Goal: Communication & Community: Answer question/provide support

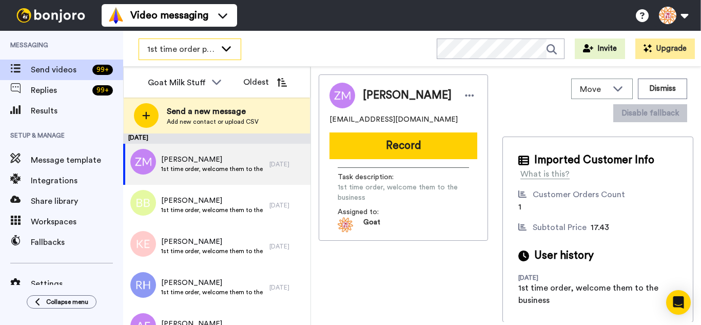
click at [177, 48] on span "1st time order people" at bounding box center [181, 49] width 69 height 12
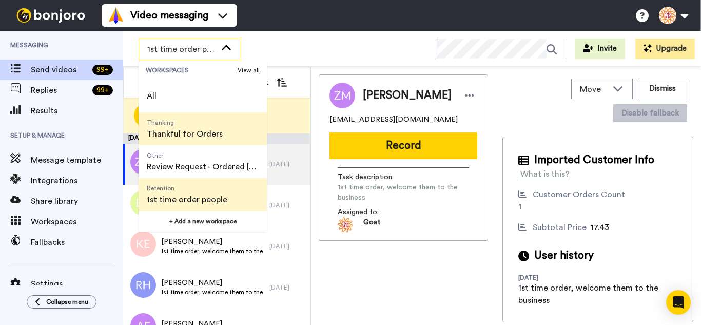
click at [179, 128] on span "Thankful for Orders" at bounding box center [185, 134] width 76 height 12
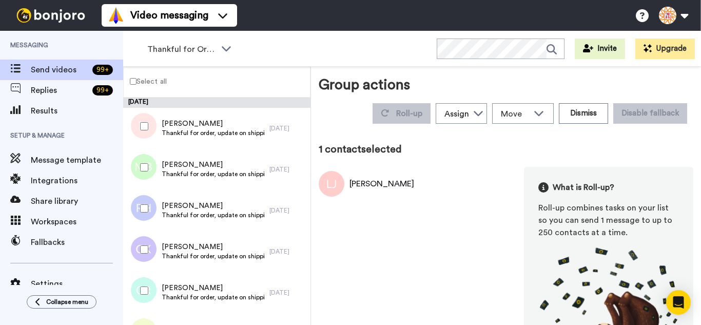
click at [148, 174] on div at bounding box center [142, 167] width 37 height 36
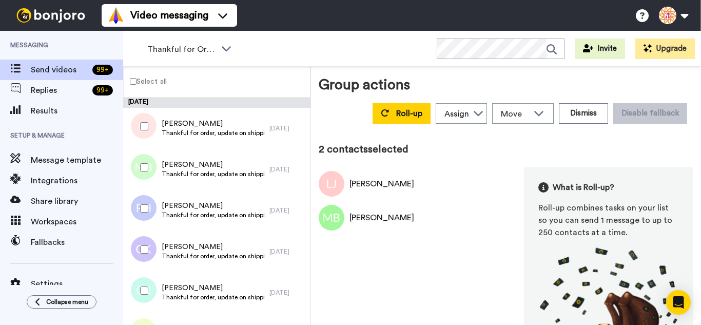
click at [142, 213] on div at bounding box center [142, 208] width 37 height 36
click at [145, 243] on div at bounding box center [142, 249] width 37 height 36
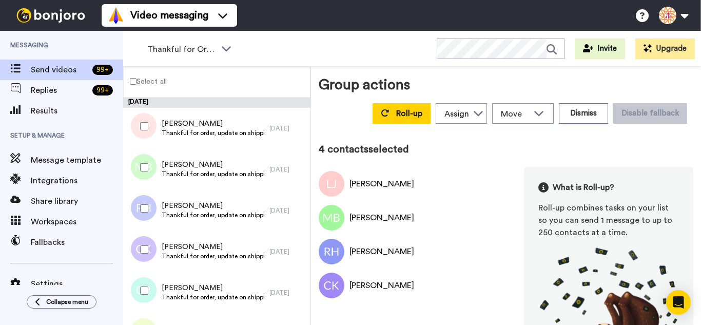
click at [141, 265] on div at bounding box center [142, 249] width 37 height 36
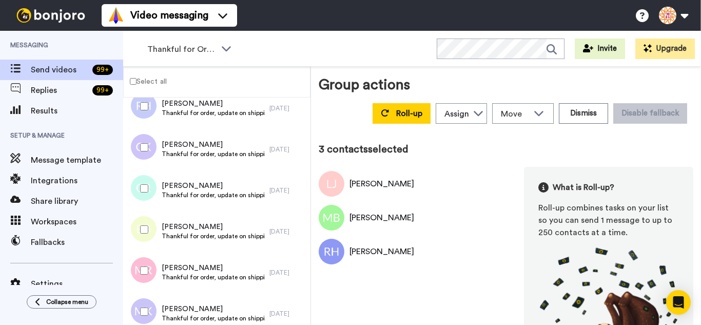
scroll to position [103, 0]
click at [151, 153] on div at bounding box center [142, 147] width 37 height 36
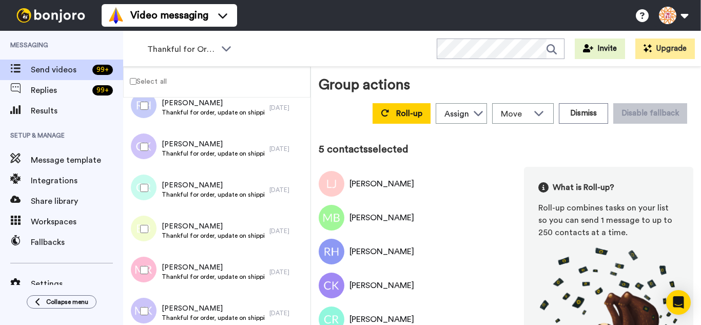
click at [133, 237] on div at bounding box center [142, 229] width 37 height 36
drag, startPoint x: 141, startPoint y: 279, endPoint x: 143, endPoint y: 297, distance: 18.1
click at [141, 280] on div at bounding box center [142, 270] width 37 height 36
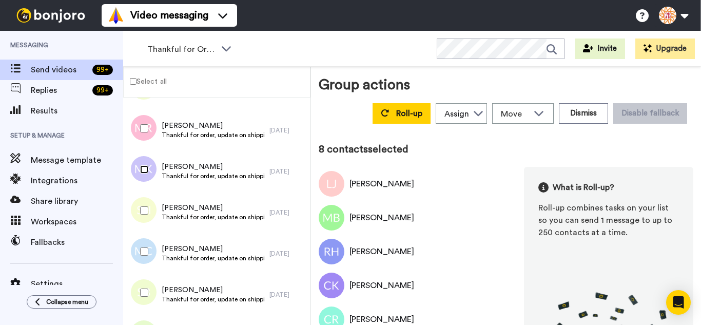
scroll to position [257, 0]
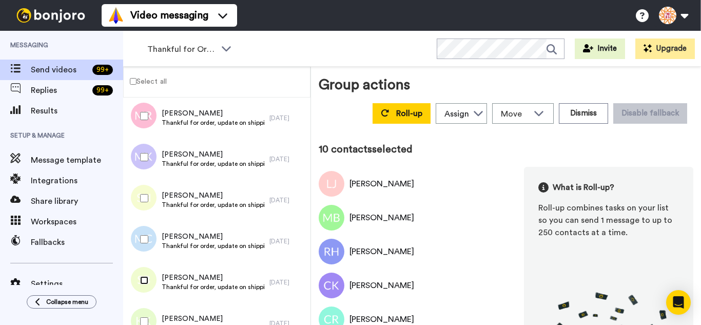
click at [147, 286] on div at bounding box center [142, 280] width 37 height 36
click at [144, 310] on div at bounding box center [142, 321] width 37 height 36
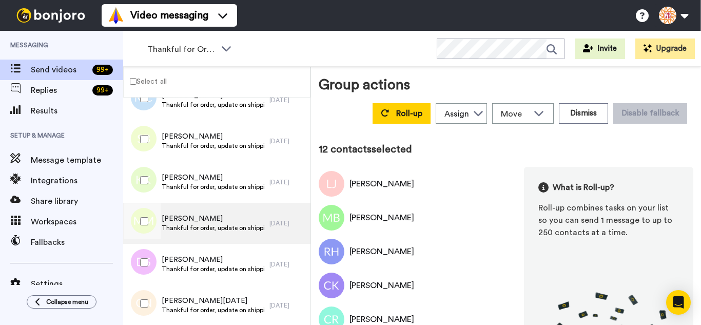
scroll to position [462, 0]
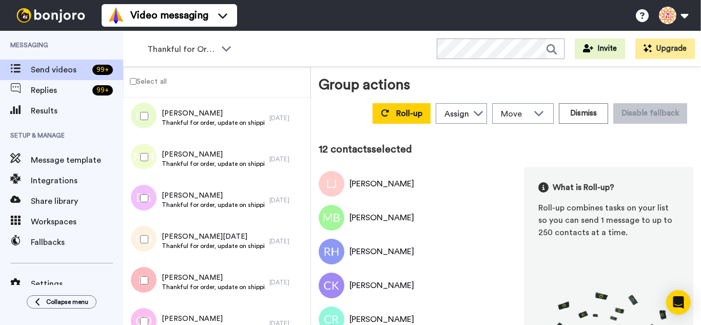
click at [149, 201] on div at bounding box center [142, 198] width 37 height 36
drag, startPoint x: 153, startPoint y: 293, endPoint x: 153, endPoint y: 311, distance: 19.0
click at [152, 297] on div at bounding box center [142, 280] width 37 height 36
click at [154, 321] on div at bounding box center [142, 321] width 37 height 36
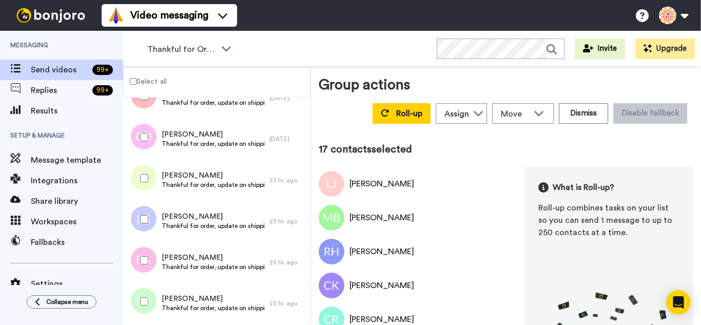
scroll to position [667, 0]
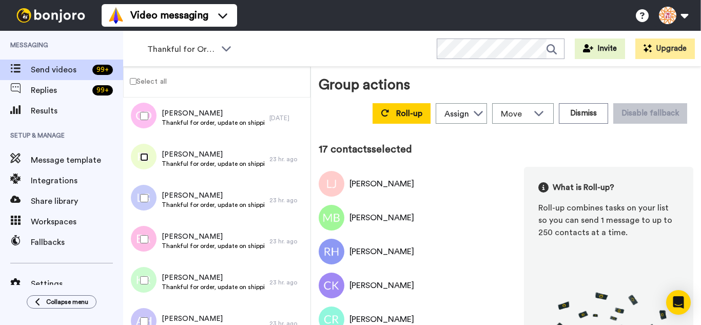
click at [145, 162] on div at bounding box center [142, 157] width 37 height 36
click at [142, 204] on div at bounding box center [142, 198] width 37 height 36
drag, startPoint x: 154, startPoint y: 241, endPoint x: 154, endPoint y: 256, distance: 15.4
click at [154, 242] on div at bounding box center [142, 239] width 37 height 36
drag, startPoint x: 151, startPoint y: 287, endPoint x: 151, endPoint y: 305, distance: 18.0
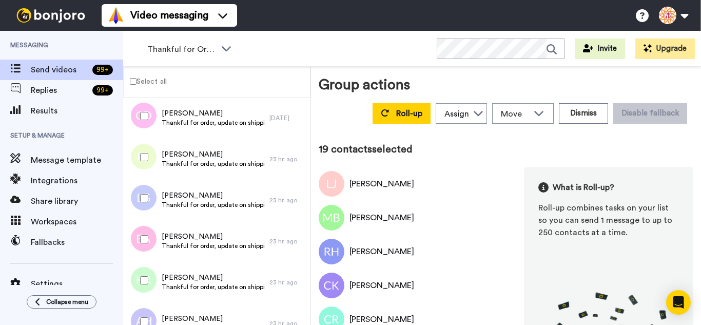
click at [151, 290] on div at bounding box center [142, 280] width 37 height 36
click at [151, 322] on div at bounding box center [142, 321] width 37 height 36
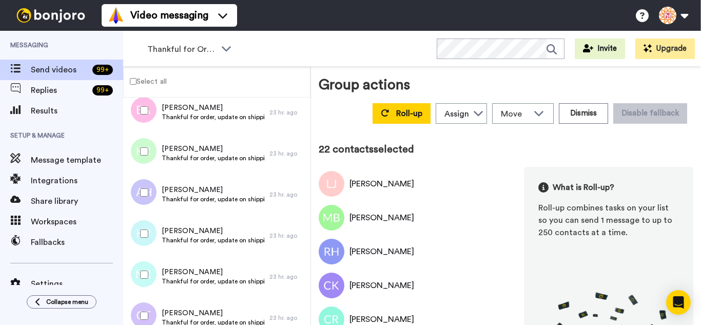
scroll to position [809, 0]
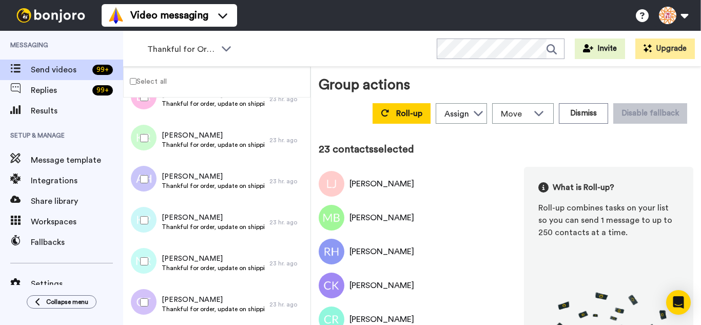
click at [146, 271] on div at bounding box center [142, 261] width 37 height 36
click at [155, 310] on div at bounding box center [142, 302] width 37 height 36
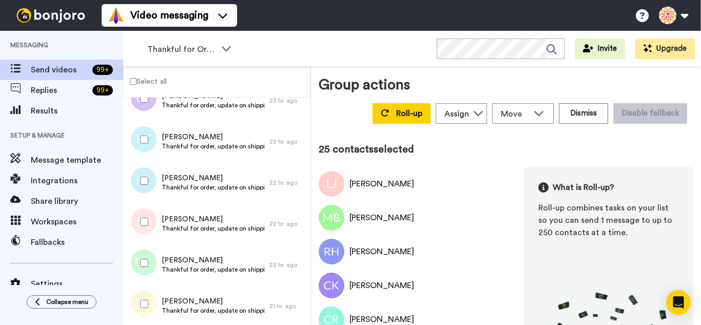
scroll to position [1015, 0]
click at [147, 230] on div at bounding box center [142, 220] width 37 height 36
drag, startPoint x: 142, startPoint y: 270, endPoint x: 140, endPoint y: 295, distance: 24.7
click at [140, 274] on div at bounding box center [142, 261] width 37 height 36
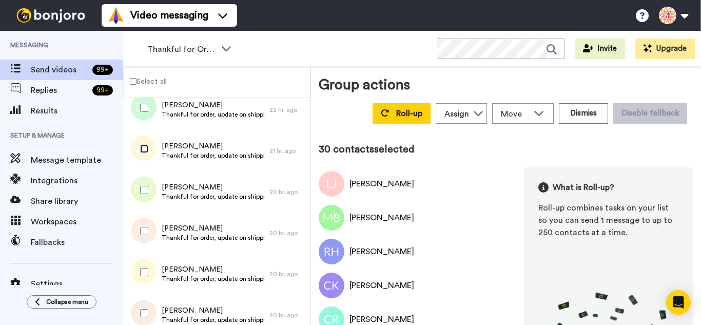
scroll to position [1168, 0]
click at [153, 194] on div at bounding box center [142, 189] width 37 height 36
click at [144, 267] on div at bounding box center [142, 272] width 37 height 36
click at [152, 306] on div at bounding box center [142, 313] width 37 height 36
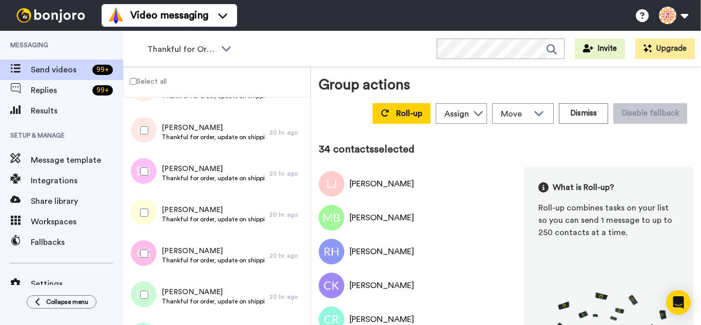
scroll to position [1374, 0]
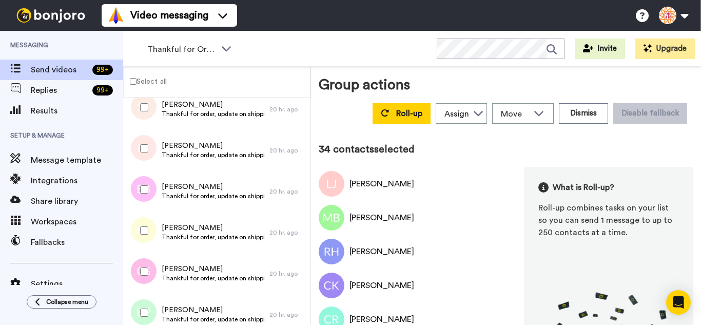
click at [144, 160] on div at bounding box center [142, 148] width 37 height 36
click at [142, 236] on div at bounding box center [142, 230] width 37 height 36
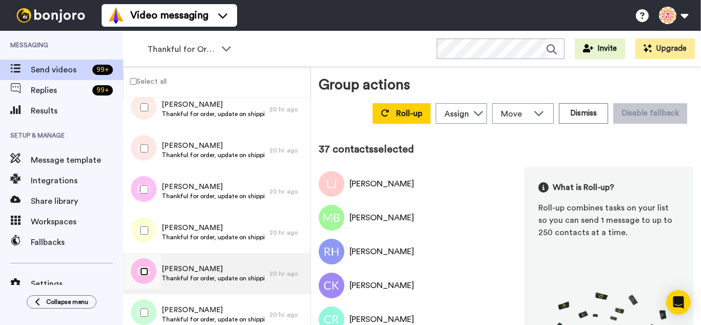
click at [141, 279] on div at bounding box center [142, 272] width 37 height 36
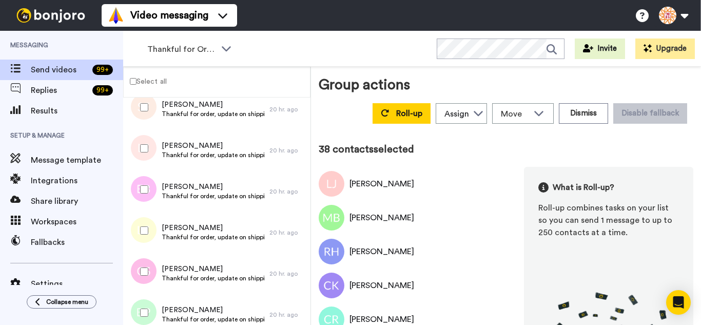
click at [140, 305] on div at bounding box center [142, 313] width 37 height 36
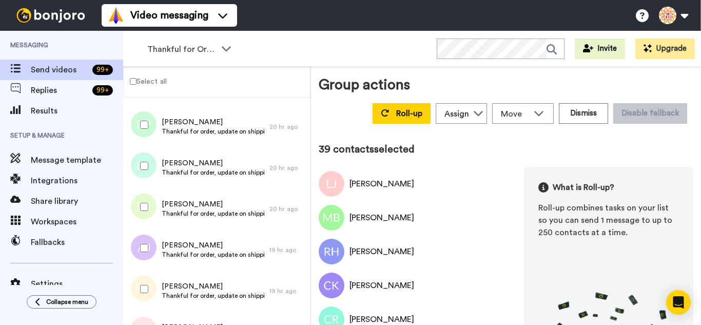
scroll to position [1579, 0]
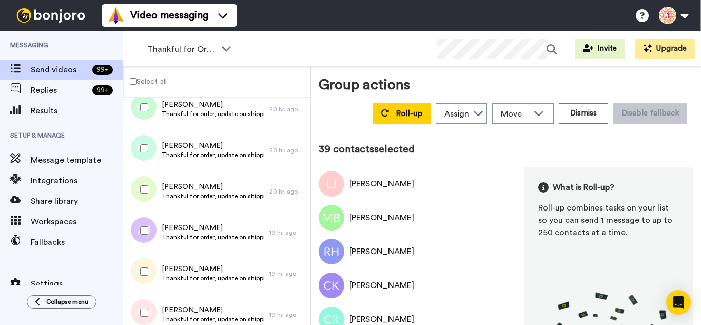
click at [140, 158] on div at bounding box center [142, 148] width 37 height 36
drag, startPoint x: 140, startPoint y: 192, endPoint x: 138, endPoint y: 225, distance: 32.4
click at [140, 194] on div at bounding box center [142, 189] width 37 height 36
drag, startPoint x: 138, startPoint y: 232, endPoint x: 143, endPoint y: 254, distance: 22.3
click at [138, 233] on div at bounding box center [142, 230] width 37 height 36
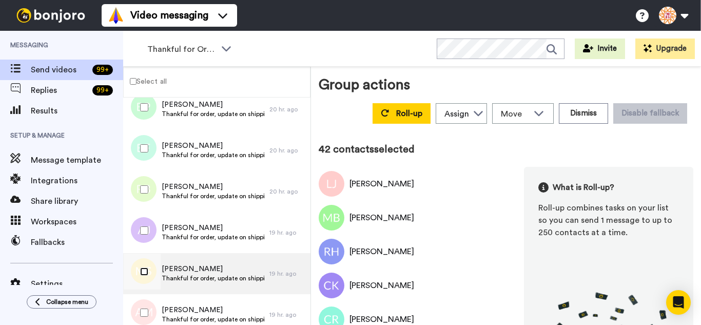
click at [147, 278] on div at bounding box center [142, 272] width 37 height 36
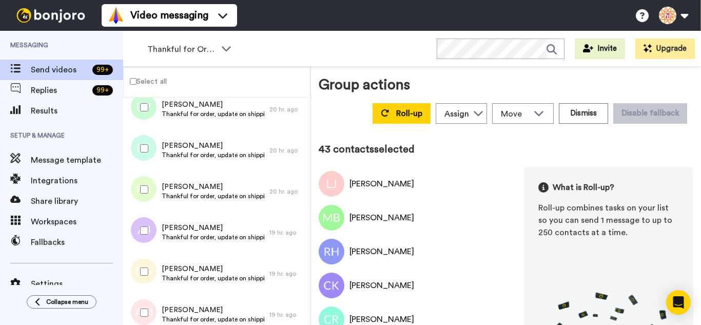
drag, startPoint x: 148, startPoint y: 297, endPoint x: 150, endPoint y: 305, distance: 8.4
click at [148, 302] on div at bounding box center [142, 313] width 37 height 36
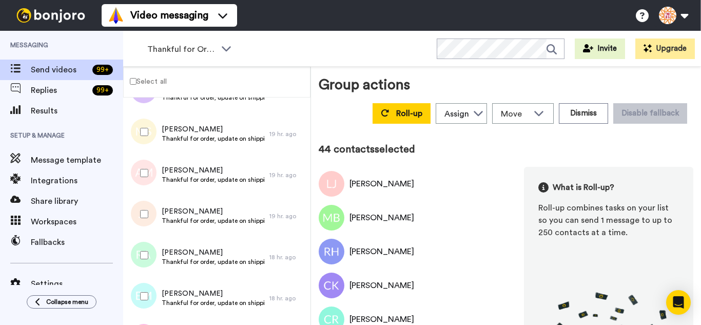
scroll to position [1733, 0]
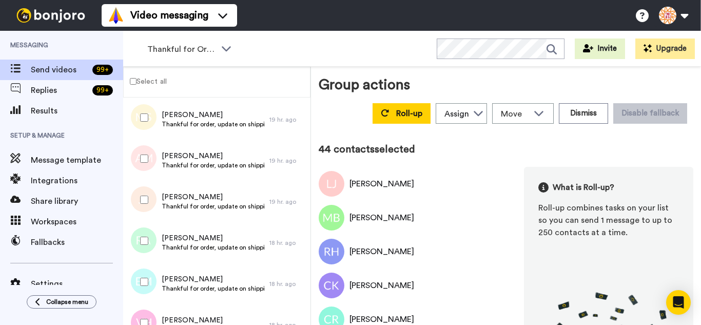
click at [147, 194] on div at bounding box center [142, 200] width 37 height 36
drag, startPoint x: 146, startPoint y: 230, endPoint x: 148, endPoint y: 270, distance: 40.1
click at [146, 231] on div at bounding box center [142, 241] width 37 height 36
click at [148, 274] on div at bounding box center [142, 282] width 37 height 36
click at [149, 312] on div at bounding box center [142, 323] width 37 height 36
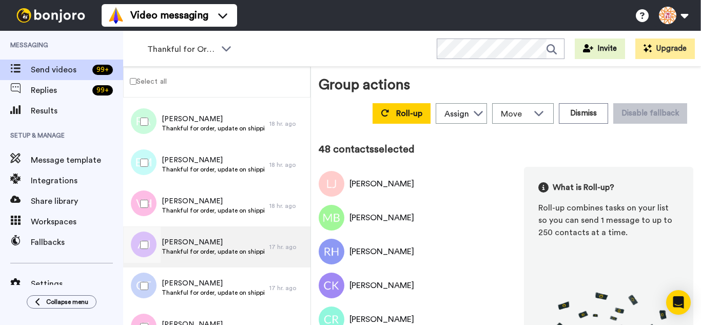
scroll to position [1887, 0]
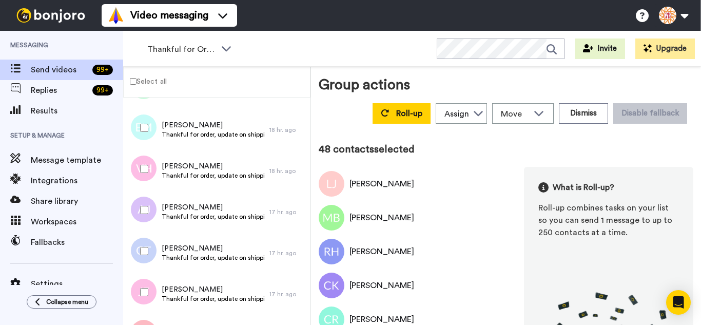
drag, startPoint x: 154, startPoint y: 209, endPoint x: 148, endPoint y: 235, distance: 26.8
click at [153, 212] on div at bounding box center [142, 210] width 37 height 36
click at [148, 246] on div at bounding box center [142, 251] width 37 height 36
drag, startPoint x: 151, startPoint y: 291, endPoint x: 152, endPoint y: 299, distance: 7.2
click at [151, 293] on div at bounding box center [142, 292] width 37 height 36
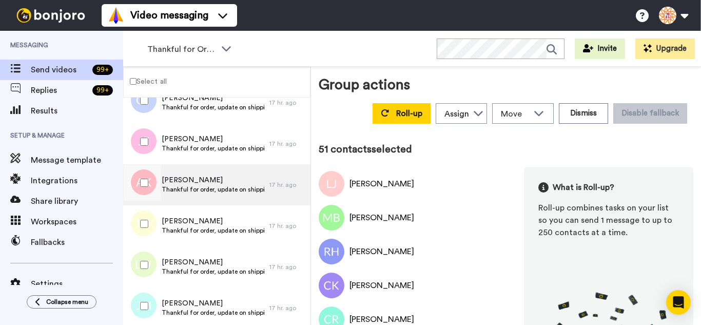
scroll to position [2041, 0]
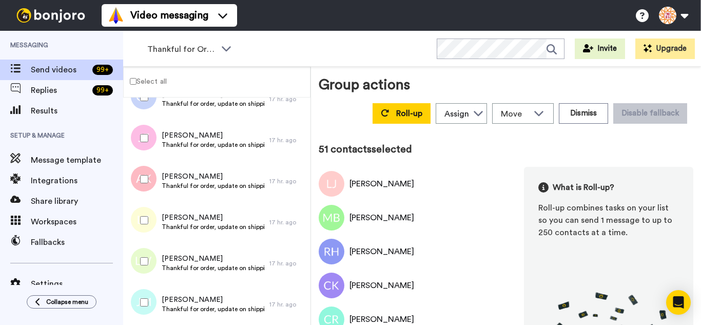
drag, startPoint x: 146, startPoint y: 173, endPoint x: 148, endPoint y: 221, distance: 47.8
click at [146, 174] on div at bounding box center [142, 179] width 37 height 36
drag, startPoint x: 148, startPoint y: 221, endPoint x: 148, endPoint y: 250, distance: 29.3
click at [148, 222] on div at bounding box center [142, 220] width 37 height 36
click at [147, 269] on div at bounding box center [142, 261] width 37 height 36
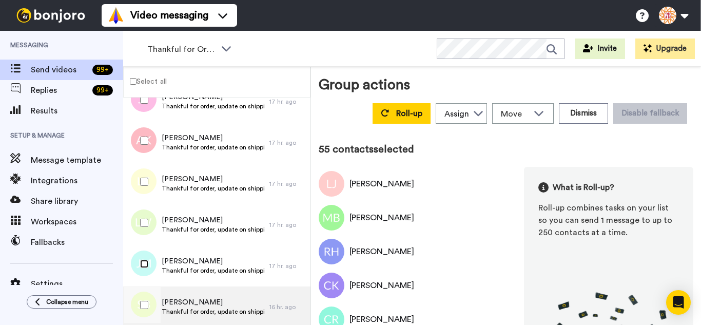
scroll to position [2195, 0]
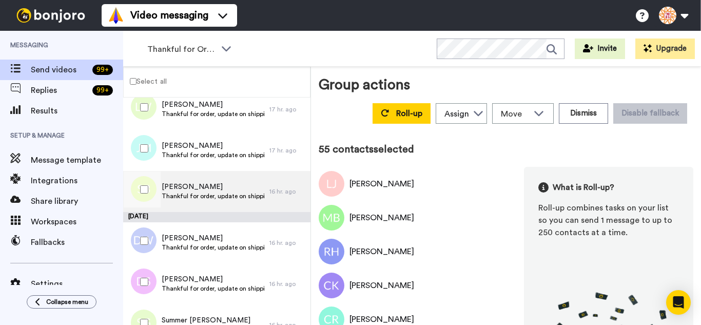
click at [148, 189] on div at bounding box center [142, 189] width 37 height 36
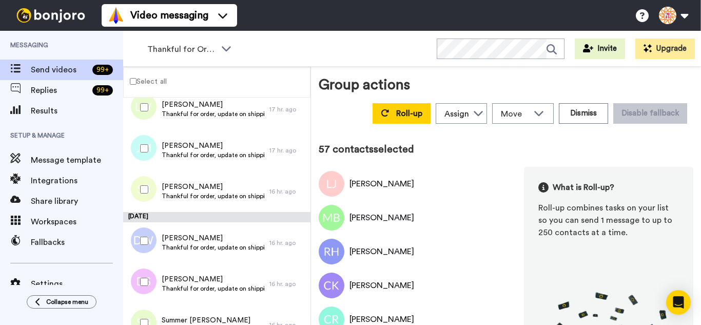
click at [149, 283] on div at bounding box center [142, 282] width 37 height 36
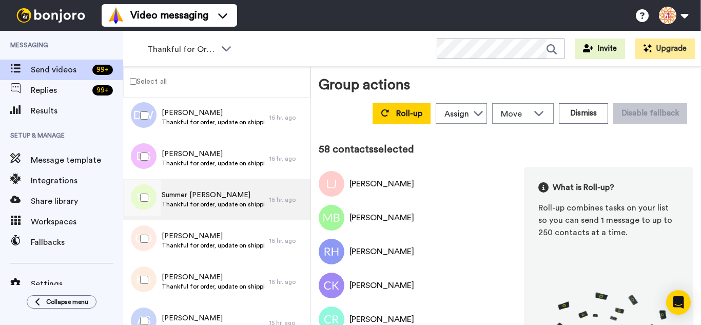
scroll to position [2349, 0]
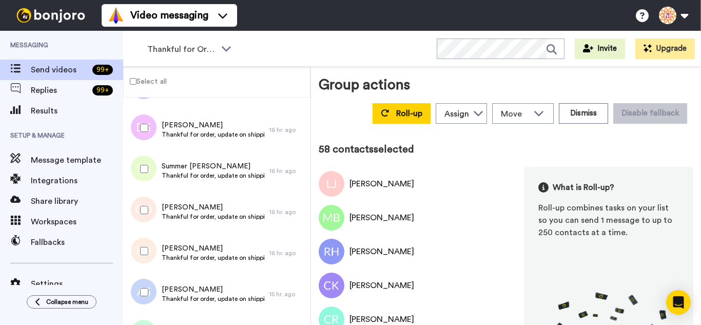
drag, startPoint x: 147, startPoint y: 175, endPoint x: 144, endPoint y: 205, distance: 30.4
click at [147, 177] on div at bounding box center [142, 169] width 37 height 36
click at [145, 227] on div at bounding box center [142, 210] width 37 height 36
click at [145, 259] on div at bounding box center [142, 251] width 37 height 36
click at [138, 297] on div at bounding box center [142, 292] width 37 height 36
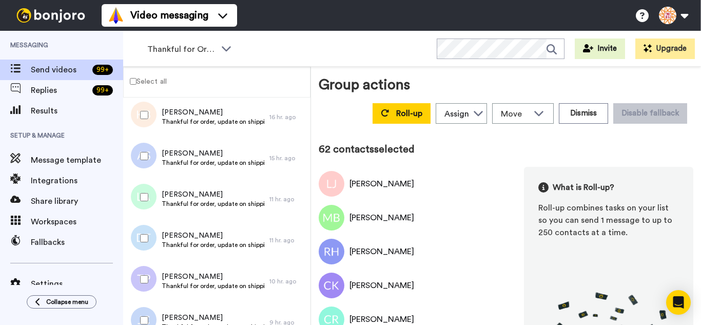
scroll to position [2503, 0]
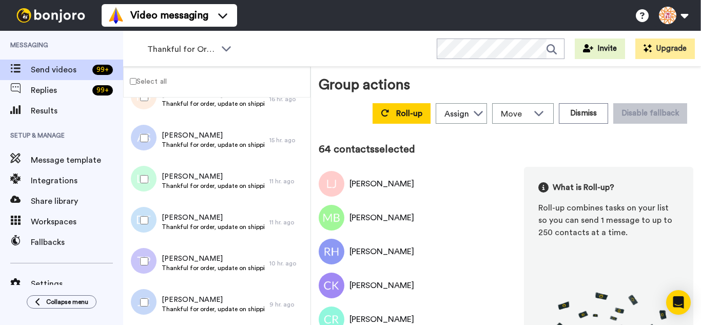
drag, startPoint x: 150, startPoint y: 266, endPoint x: 150, endPoint y: 291, distance: 25.7
click at [150, 266] on div at bounding box center [142, 261] width 37 height 36
click at [150, 301] on div at bounding box center [142, 302] width 37 height 36
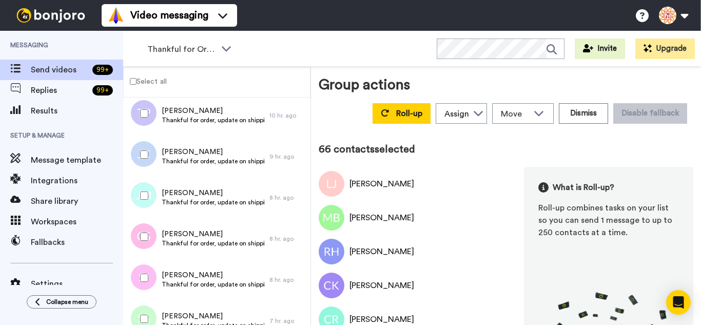
scroll to position [2657, 0]
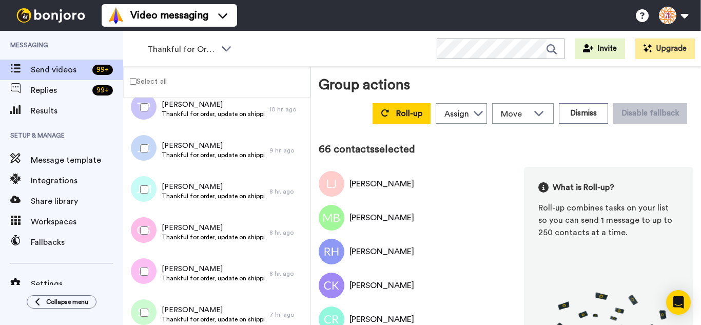
click at [145, 195] on div at bounding box center [142, 189] width 37 height 36
click at [146, 269] on div at bounding box center [142, 272] width 37 height 36
click at [144, 305] on div at bounding box center [142, 313] width 37 height 36
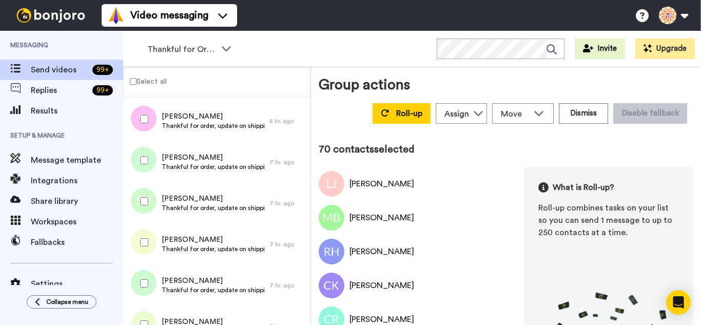
scroll to position [2811, 0]
drag, startPoint x: 150, startPoint y: 202, endPoint x: 153, endPoint y: 240, distance: 37.5
click at [150, 203] on div at bounding box center [142, 200] width 37 height 36
drag, startPoint x: 150, startPoint y: 241, endPoint x: 148, endPoint y: 248, distance: 8.0
click at [149, 242] on div at bounding box center [142, 241] width 37 height 36
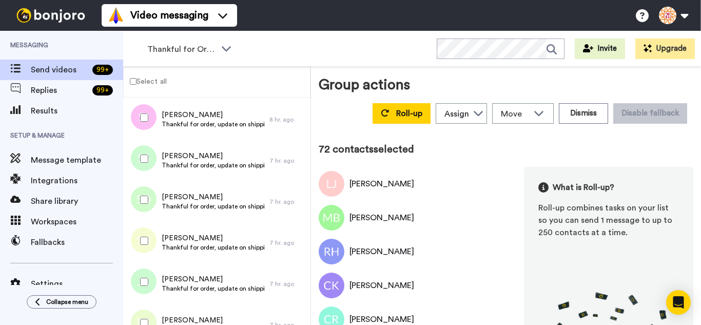
drag, startPoint x: 152, startPoint y: 274, endPoint x: 145, endPoint y: 305, distance: 32.0
click at [151, 283] on div at bounding box center [142, 282] width 37 height 36
click at [145, 306] on div at bounding box center [142, 323] width 37 height 36
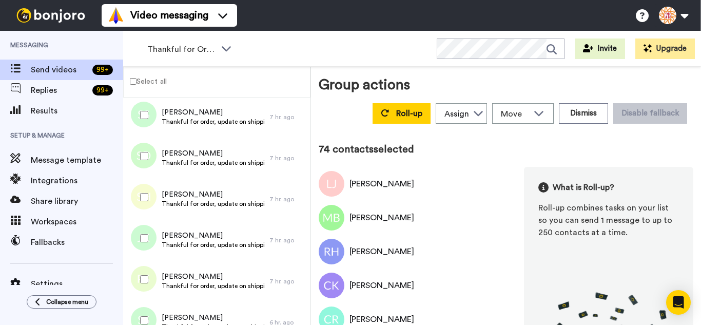
scroll to position [3016, 0]
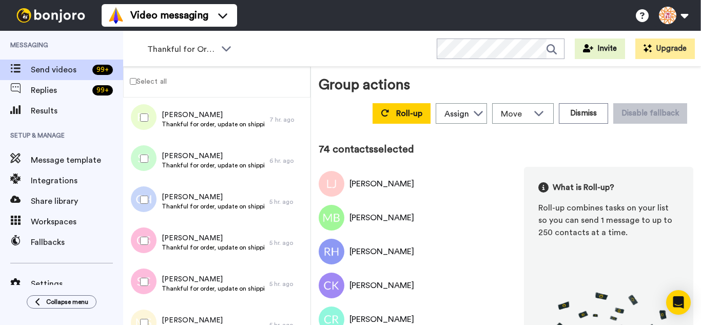
click at [146, 195] on div at bounding box center [142, 200] width 37 height 36
click at [145, 254] on div at bounding box center [142, 241] width 37 height 36
click at [150, 287] on div at bounding box center [142, 282] width 37 height 36
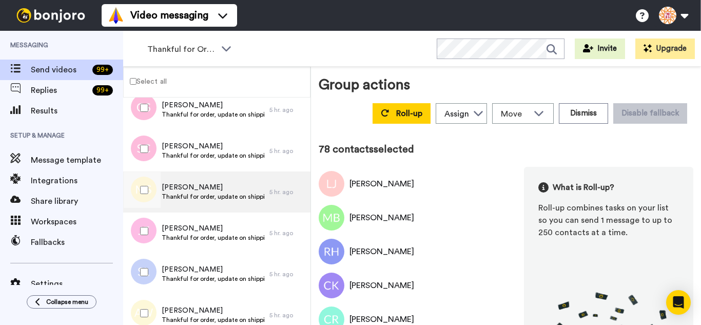
scroll to position [3170, 0]
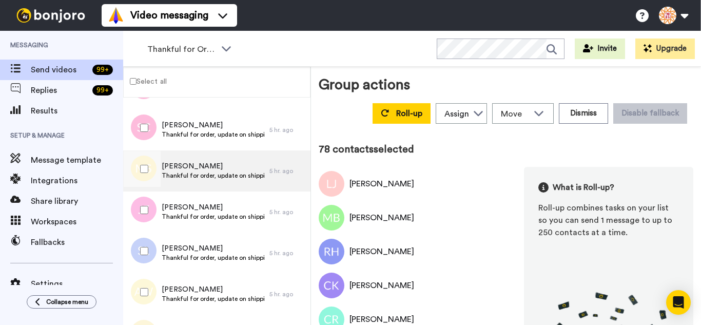
click at [138, 168] on div at bounding box center [142, 169] width 37 height 36
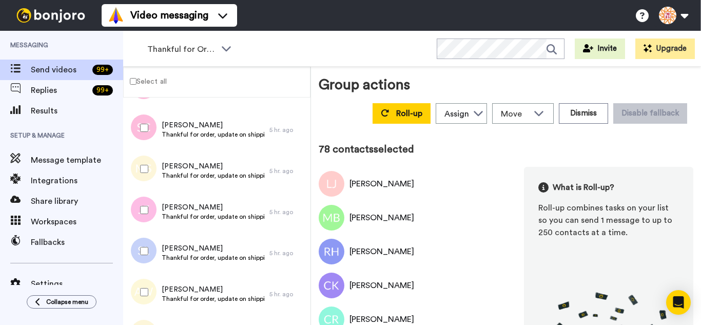
click at [135, 213] on div at bounding box center [142, 210] width 37 height 36
click at [148, 297] on div at bounding box center [142, 292] width 37 height 36
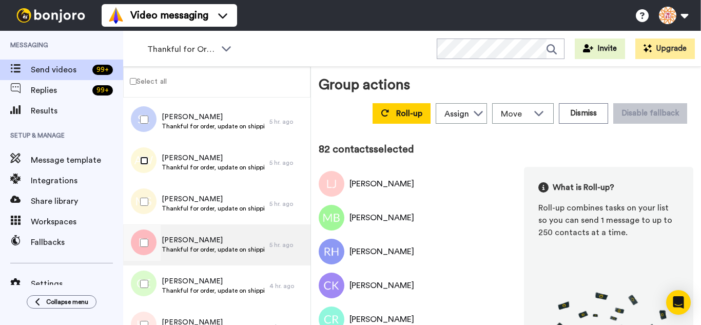
scroll to position [3324, 0]
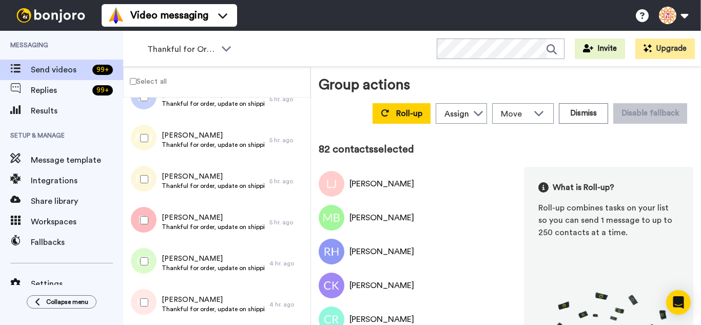
click at [147, 162] on div at bounding box center [142, 179] width 37 height 36
click at [150, 214] on div at bounding box center [142, 220] width 37 height 36
click at [149, 251] on div at bounding box center [142, 261] width 37 height 36
click at [148, 290] on div at bounding box center [142, 302] width 37 height 36
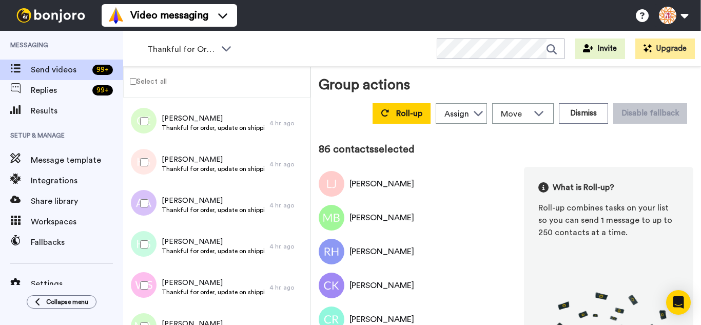
scroll to position [3478, 0]
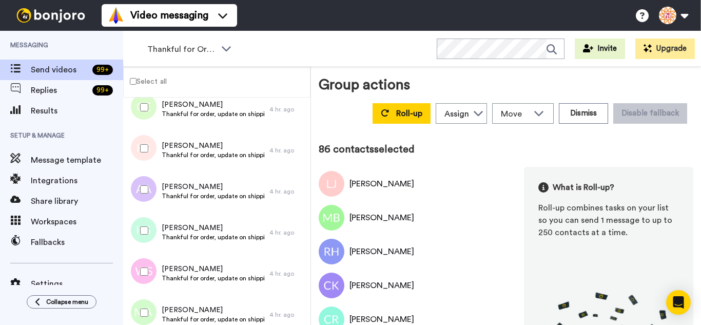
click at [147, 221] on div at bounding box center [142, 230] width 37 height 36
click at [155, 275] on div at bounding box center [142, 272] width 37 height 36
click at [152, 317] on div at bounding box center [142, 313] width 37 height 36
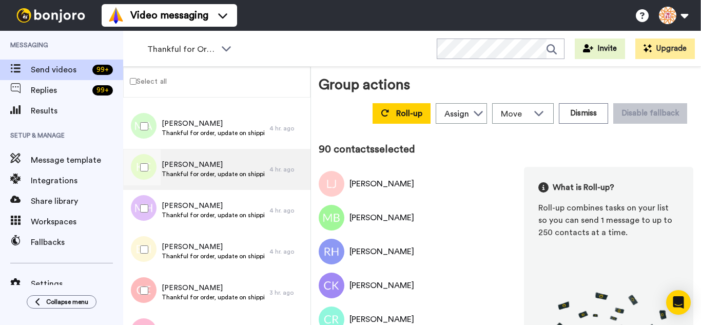
scroll to position [3683, 0]
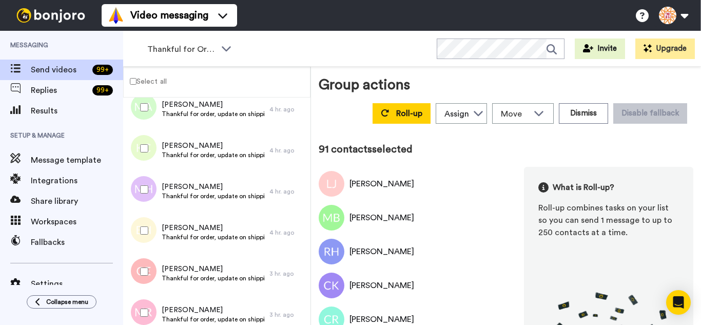
click at [146, 183] on div at bounding box center [142, 189] width 37 height 36
click at [149, 263] on div at bounding box center [142, 272] width 37 height 36
click at [152, 296] on div at bounding box center [142, 313] width 37 height 36
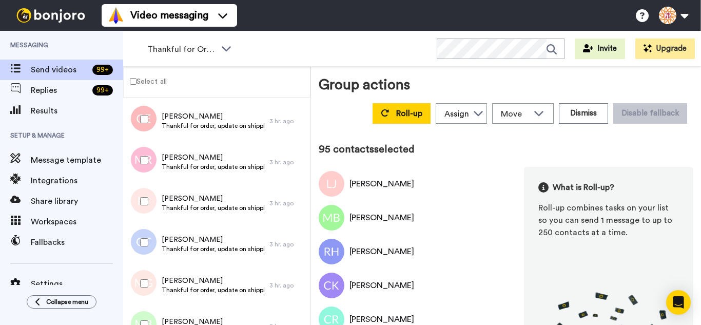
scroll to position [3837, 0]
click at [152, 193] on div at bounding box center [142, 200] width 37 height 36
click at [145, 231] on div at bounding box center [142, 241] width 37 height 36
click at [146, 270] on div at bounding box center [142, 282] width 37 height 36
click at [144, 315] on div at bounding box center [142, 323] width 37 height 36
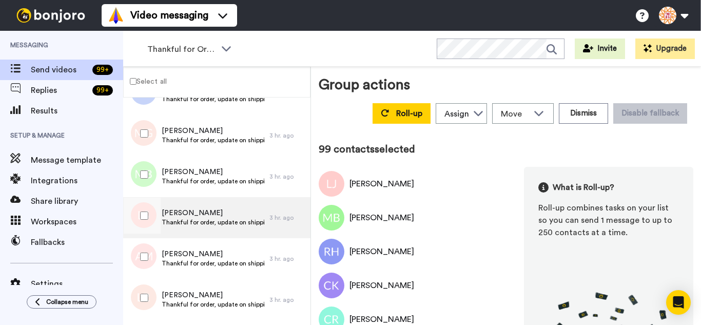
scroll to position [3991, 0]
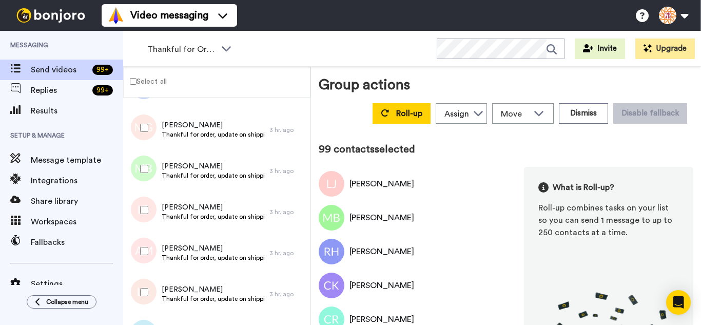
click at [148, 210] on div at bounding box center [142, 210] width 37 height 36
click at [141, 257] on div at bounding box center [142, 251] width 37 height 36
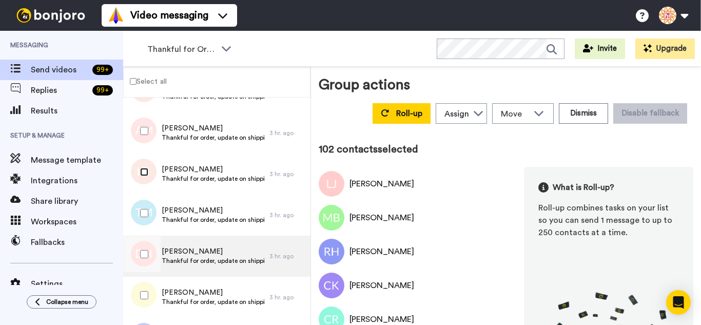
scroll to position [4145, 0]
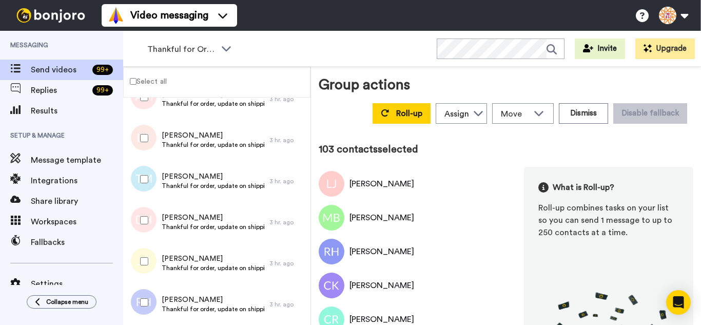
drag, startPoint x: 149, startPoint y: 207, endPoint x: 145, endPoint y: 252, distance: 44.8
click at [150, 211] on div at bounding box center [142, 220] width 37 height 36
drag, startPoint x: 143, startPoint y: 268, endPoint x: 145, endPoint y: 294, distance: 25.7
click at [143, 271] on div at bounding box center [142, 261] width 37 height 36
click at [145, 296] on div at bounding box center [142, 302] width 37 height 36
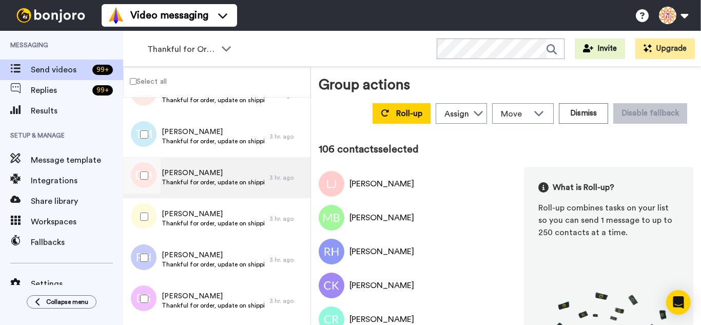
scroll to position [4299, 0]
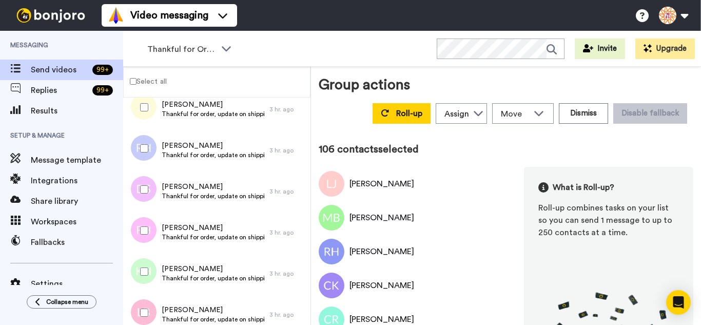
click at [147, 194] on div at bounding box center [142, 189] width 37 height 36
click at [139, 265] on div at bounding box center [142, 272] width 37 height 36
click at [142, 304] on div at bounding box center [142, 313] width 37 height 36
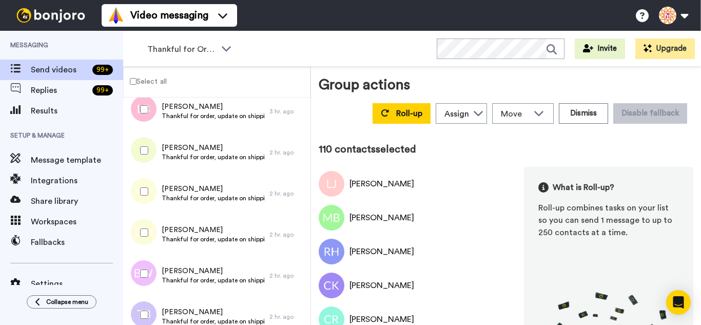
scroll to position [4504, 0]
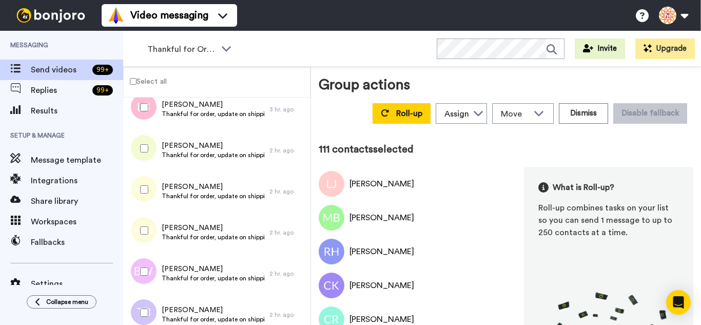
click at [143, 185] on div at bounding box center [142, 189] width 37 height 36
click at [391, 121] on div "Roll-up Assign Goat Milk Stuff Move WORKSPACES View all Thanking Thankful for O…" at bounding box center [529, 113] width 327 height 29
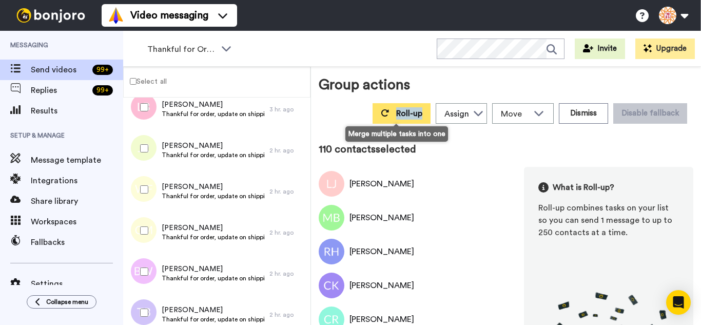
click at [381, 110] on icon at bounding box center [385, 112] width 8 height 7
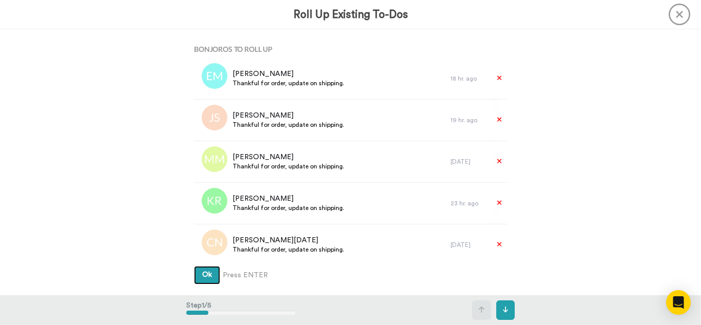
click at [194, 266] on button "Ok" at bounding box center [207, 275] width 26 height 18
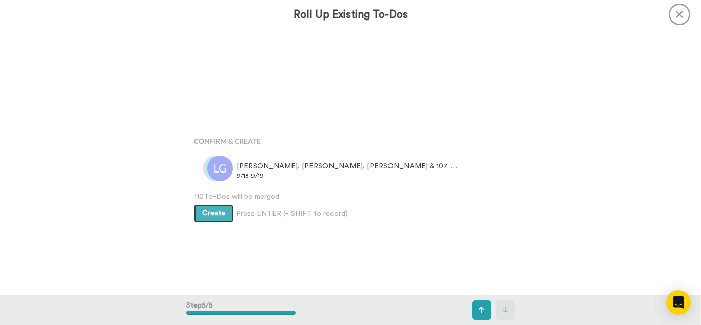
scroll to position [1062, 0]
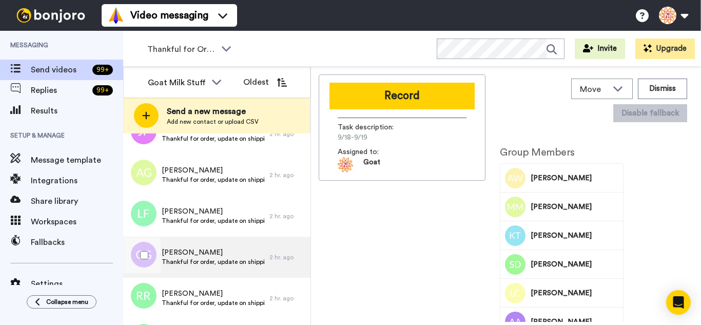
scroll to position [845, 0]
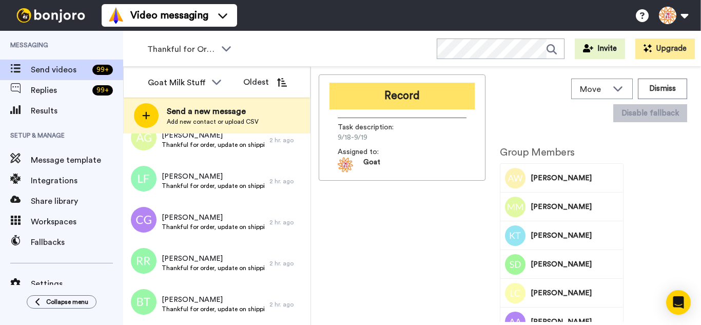
click at [408, 90] on button "Record" at bounding box center [401, 96] width 145 height 27
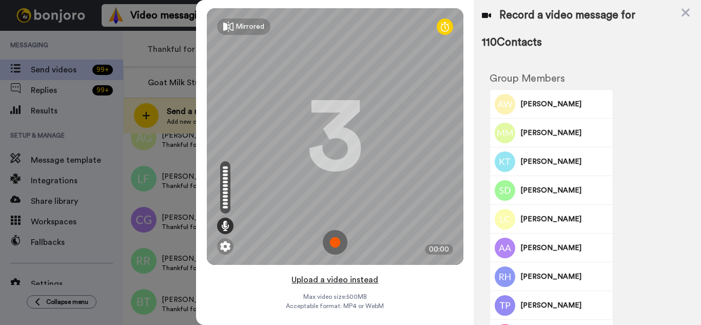
click at [375, 278] on button "Upload a video instead" at bounding box center [334, 279] width 93 height 13
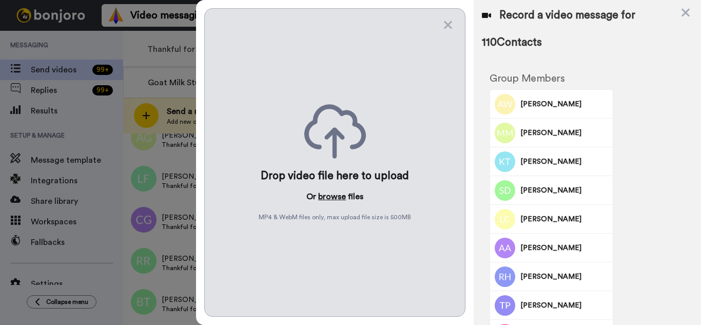
click at [334, 200] on button "browse" at bounding box center [332, 196] width 28 height 12
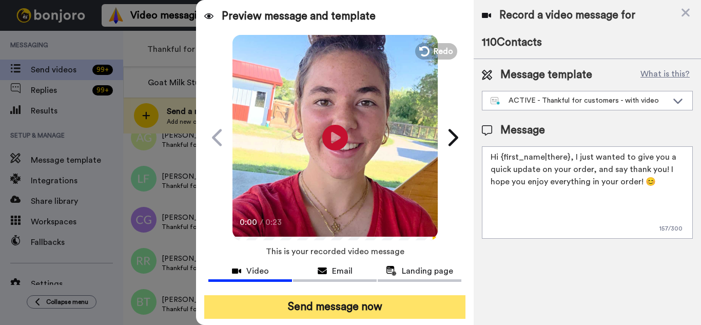
click at [398, 306] on button "Send message now" at bounding box center [334, 307] width 261 height 24
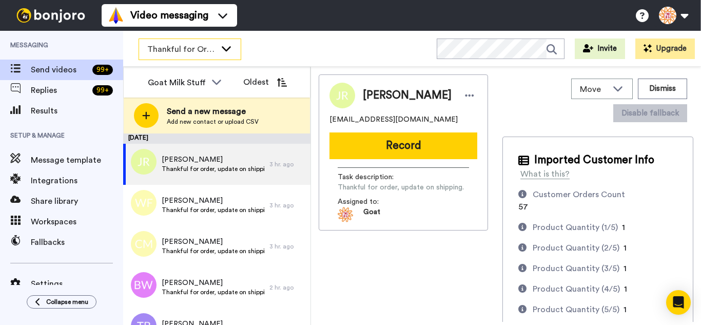
click at [175, 47] on span "Thankful for Orders" at bounding box center [181, 49] width 69 height 12
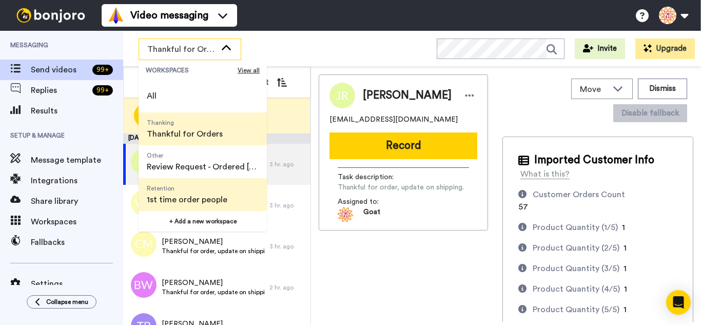
click at [186, 186] on span "Retention" at bounding box center [187, 188] width 81 height 8
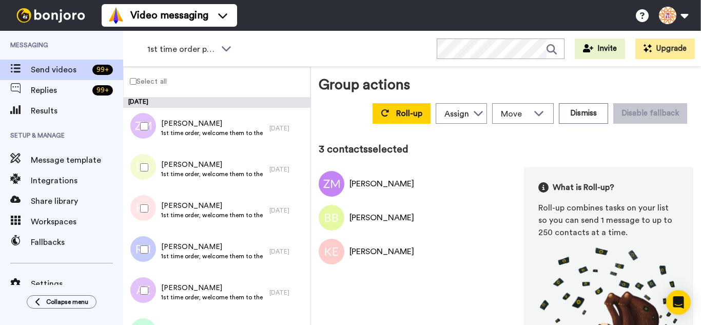
click at [146, 243] on div at bounding box center [142, 249] width 37 height 36
click at [147, 283] on div at bounding box center [142, 290] width 37 height 36
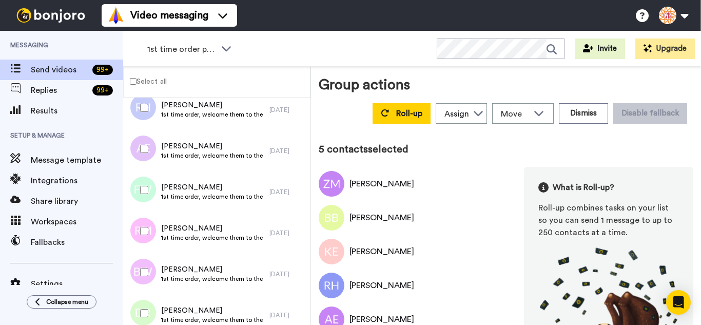
scroll to position [154, 0]
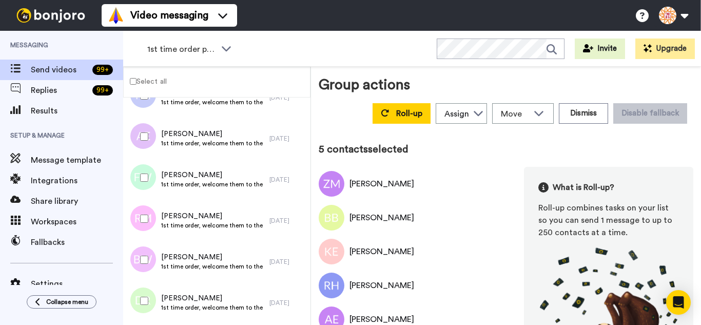
drag, startPoint x: 148, startPoint y: 174, endPoint x: 149, endPoint y: 215, distance: 40.0
click at [148, 176] on div at bounding box center [142, 178] width 37 height 36
click at [149, 219] on div at bounding box center [142, 219] width 37 height 36
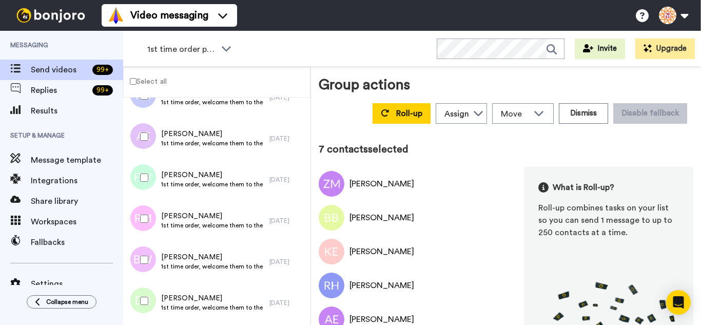
click at [145, 294] on div at bounding box center [142, 301] width 37 height 36
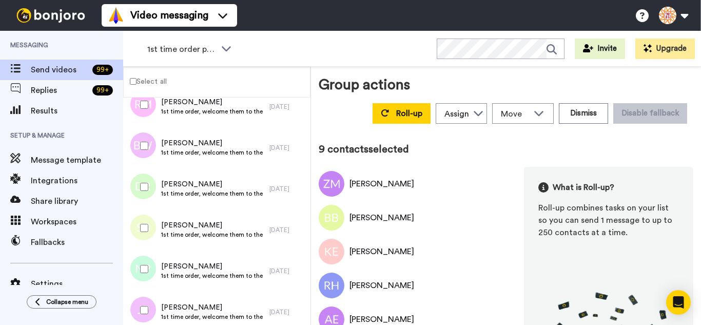
scroll to position [308, 0]
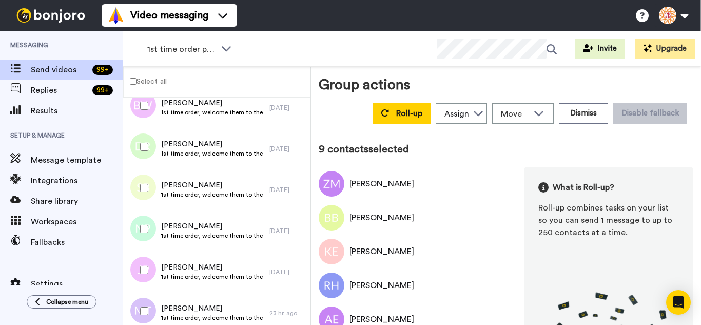
click at [145, 182] on div at bounding box center [142, 188] width 37 height 36
click at [148, 225] on div at bounding box center [142, 229] width 37 height 36
drag, startPoint x: 154, startPoint y: 260, endPoint x: 150, endPoint y: 295, distance: 35.6
click at [152, 264] on div at bounding box center [142, 270] width 37 height 36
click at [149, 300] on div at bounding box center [142, 311] width 37 height 36
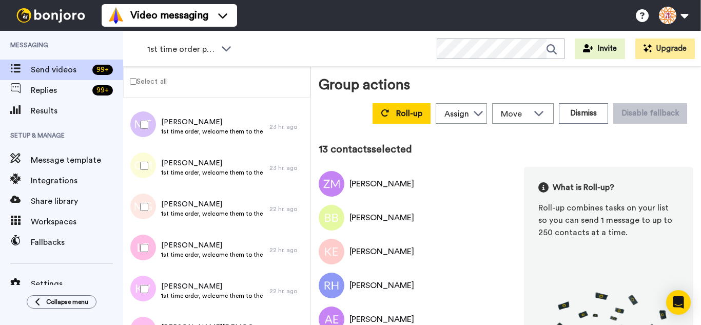
scroll to position [513, 0]
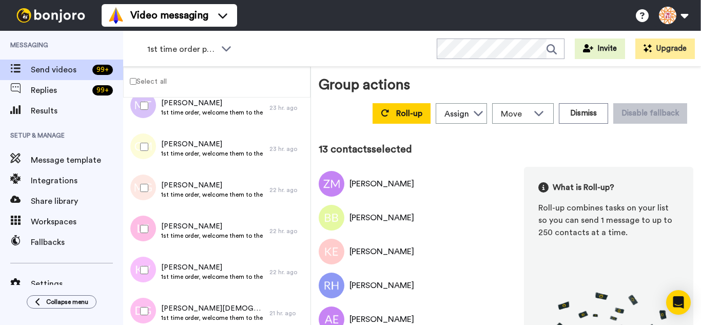
drag, startPoint x: 140, startPoint y: 147, endPoint x: 145, endPoint y: 193, distance: 47.0
click at [140, 148] on div at bounding box center [142, 147] width 37 height 36
click at [145, 195] on div at bounding box center [142, 188] width 37 height 36
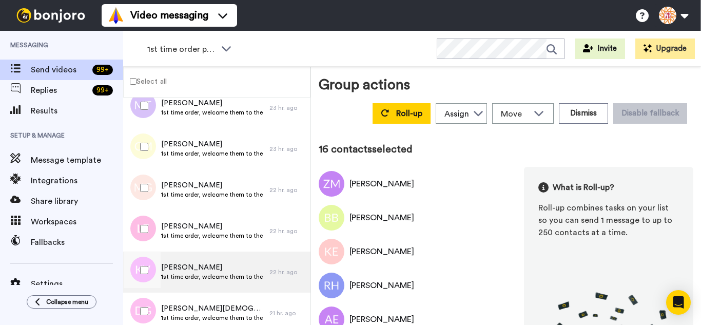
drag, startPoint x: 147, startPoint y: 260, endPoint x: 153, endPoint y: 288, distance: 28.9
click at [147, 263] on div at bounding box center [142, 270] width 37 height 36
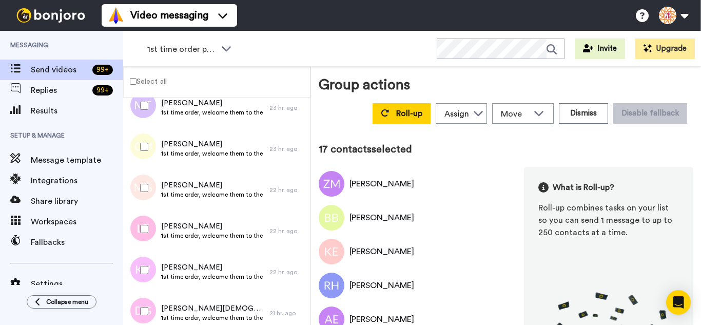
click at [153, 300] on div at bounding box center [142, 311] width 37 height 36
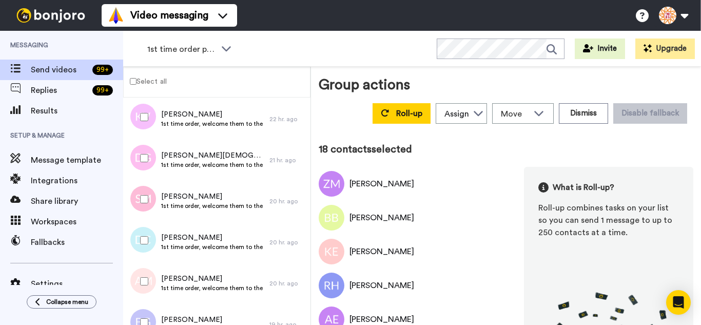
scroll to position [667, 0]
click at [150, 241] on div at bounding box center [142, 239] width 37 height 36
drag, startPoint x: 153, startPoint y: 269, endPoint x: 152, endPoint y: 283, distance: 14.4
click at [152, 270] on div at bounding box center [142, 280] width 37 height 36
click at [150, 307] on div at bounding box center [142, 321] width 37 height 36
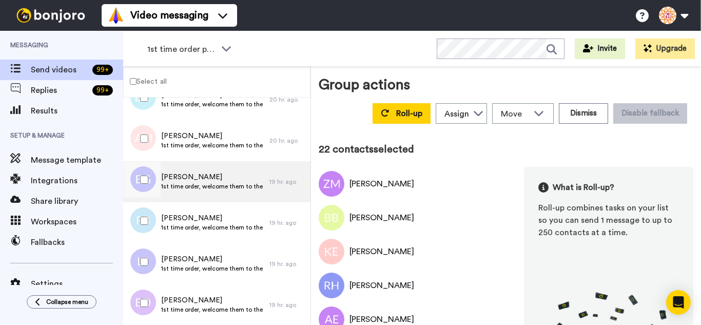
scroll to position [809, 0]
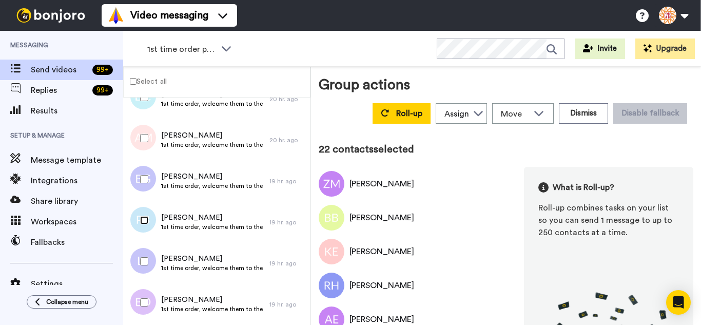
click at [145, 228] on div at bounding box center [142, 220] width 37 height 36
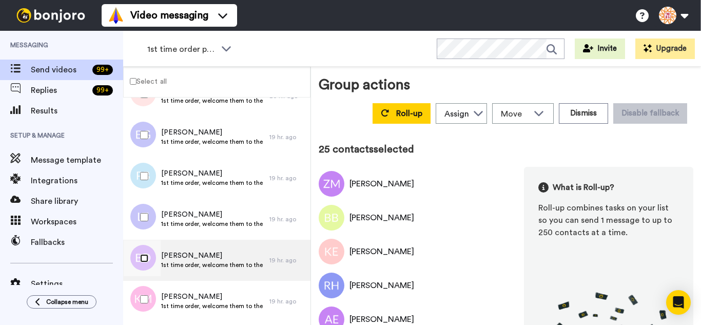
scroll to position [963, 0]
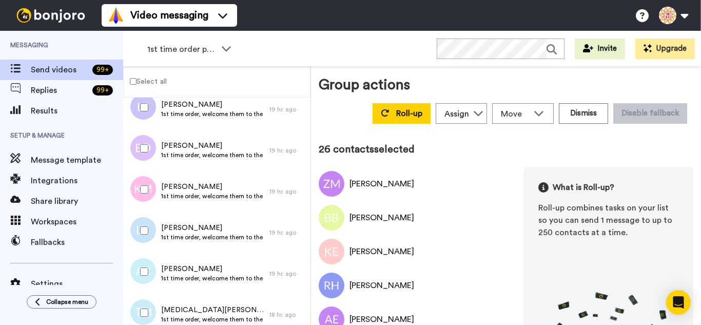
click at [150, 230] on div at bounding box center [142, 230] width 37 height 36
click at [152, 264] on div at bounding box center [142, 272] width 37 height 36
click at [147, 301] on div at bounding box center [142, 313] width 37 height 36
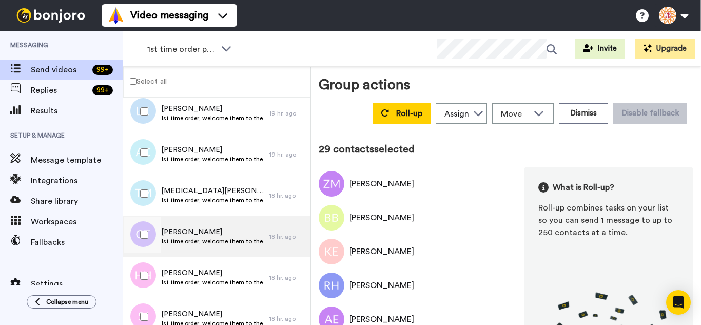
scroll to position [1117, 0]
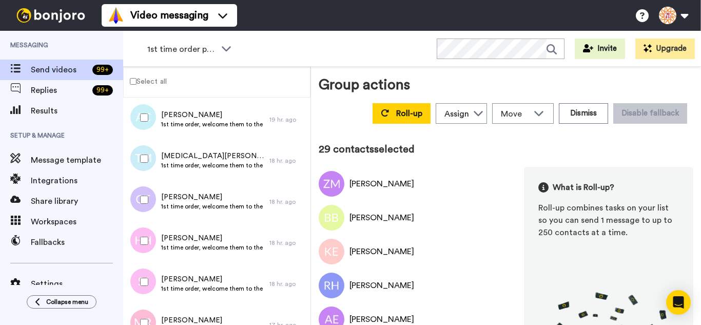
click at [149, 205] on div at bounding box center [142, 200] width 37 height 36
drag, startPoint x: 152, startPoint y: 260, endPoint x: 151, endPoint y: 296, distance: 35.9
click at [152, 260] on div at bounding box center [140, 242] width 31 height 41
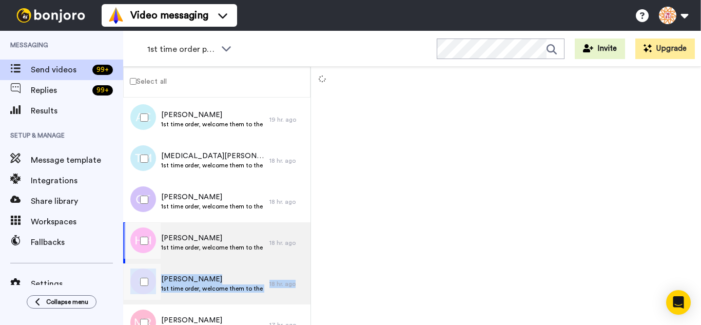
click at [151, 301] on div "Skyler Johnson 1st time order, welcome them to the business 18 hr. ago" at bounding box center [216, 283] width 187 height 41
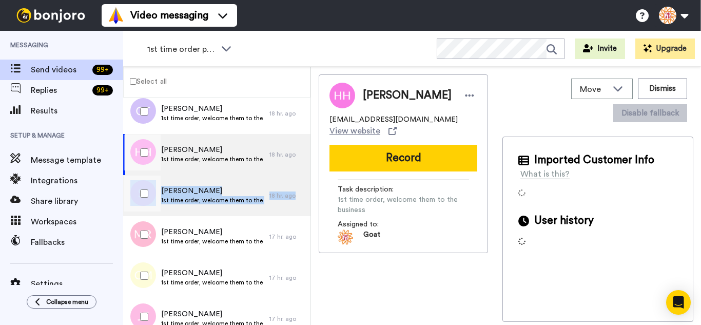
scroll to position [1220, 0]
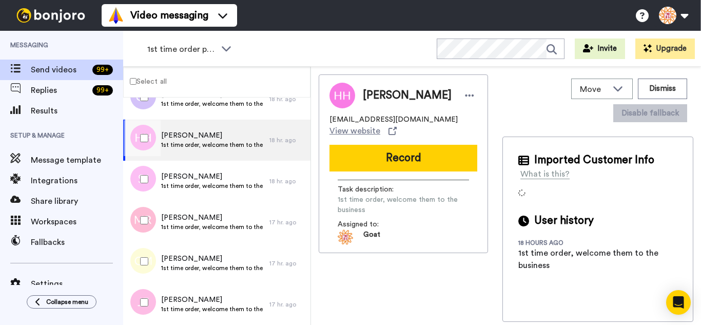
click at [153, 183] on div at bounding box center [142, 179] width 37 height 36
click at [152, 219] on div at bounding box center [142, 220] width 37 height 36
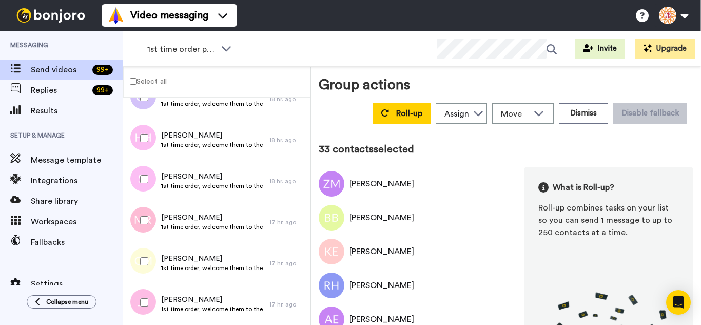
drag, startPoint x: 157, startPoint y: 255, endPoint x: 153, endPoint y: 286, distance: 31.5
click at [157, 258] on div at bounding box center [142, 261] width 37 height 36
click at [149, 300] on div at bounding box center [142, 302] width 37 height 36
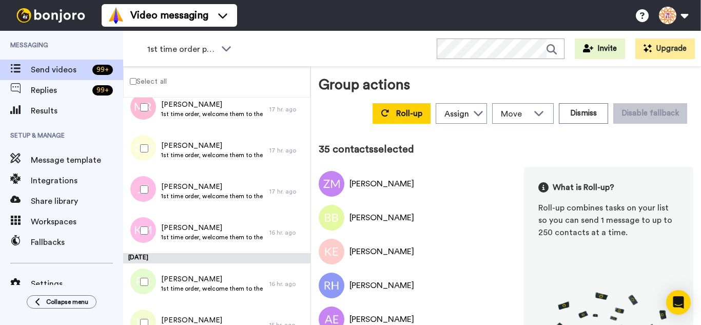
scroll to position [1374, 0]
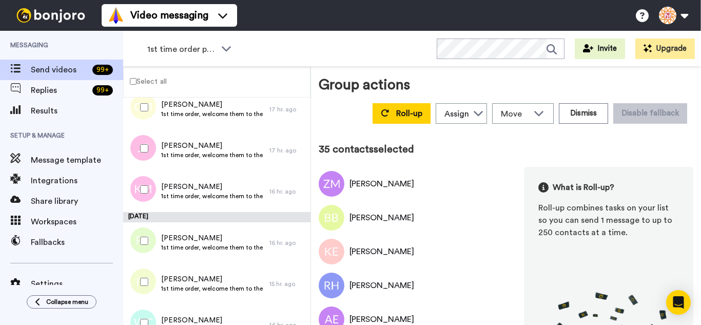
click at [150, 198] on div at bounding box center [142, 189] width 37 height 36
click at [146, 233] on div at bounding box center [142, 241] width 37 height 36
click at [148, 278] on div at bounding box center [142, 282] width 37 height 36
click at [149, 311] on div at bounding box center [142, 323] width 37 height 36
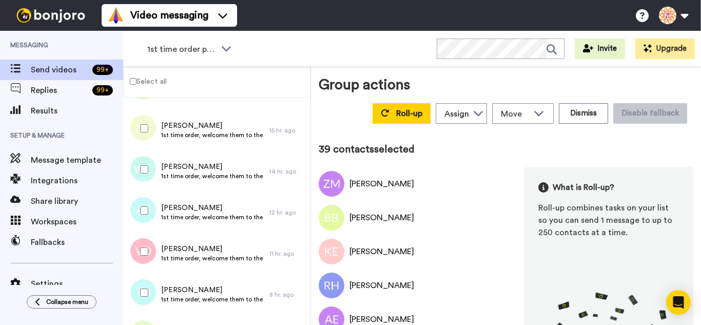
scroll to position [1528, 0]
drag, startPoint x: 147, startPoint y: 196, endPoint x: 148, endPoint y: 238, distance: 42.6
click at [147, 201] on div at bounding box center [142, 210] width 37 height 36
drag, startPoint x: 148, startPoint y: 238, endPoint x: 150, endPoint y: 279, distance: 40.6
click at [148, 239] on div at bounding box center [142, 251] width 37 height 36
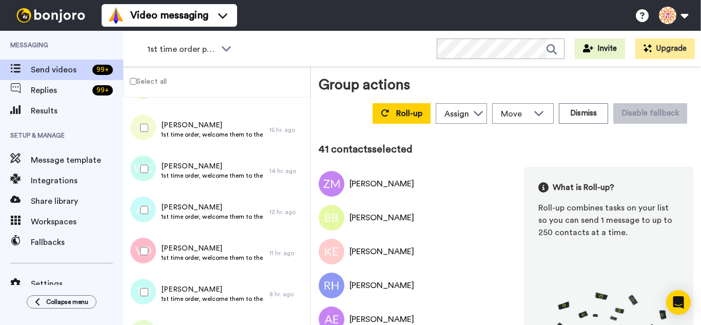
drag, startPoint x: 149, startPoint y: 280, endPoint x: 148, endPoint y: 293, distance: 12.4
click at [148, 283] on div at bounding box center [142, 292] width 37 height 36
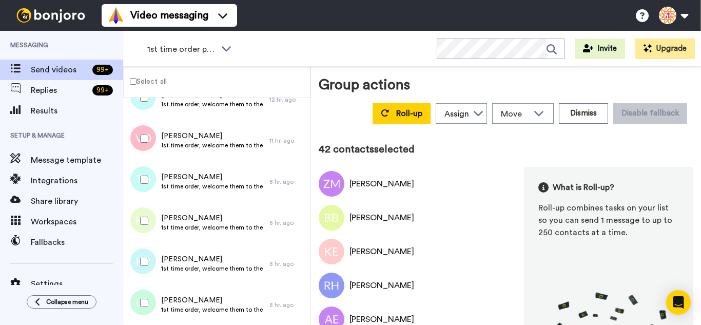
scroll to position [1682, 0]
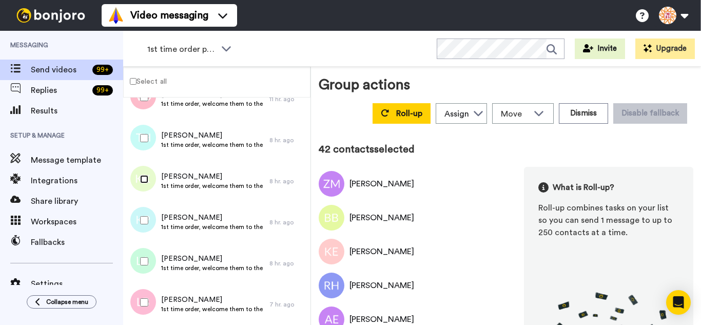
click at [147, 183] on div at bounding box center [142, 179] width 37 height 36
click at [149, 223] on div at bounding box center [142, 220] width 37 height 36
drag, startPoint x: 153, startPoint y: 260, endPoint x: 150, endPoint y: 276, distance: 16.1
click at [151, 264] on div at bounding box center [142, 261] width 37 height 36
drag, startPoint x: 150, startPoint y: 293, endPoint x: 150, endPoint y: 313, distance: 20.0
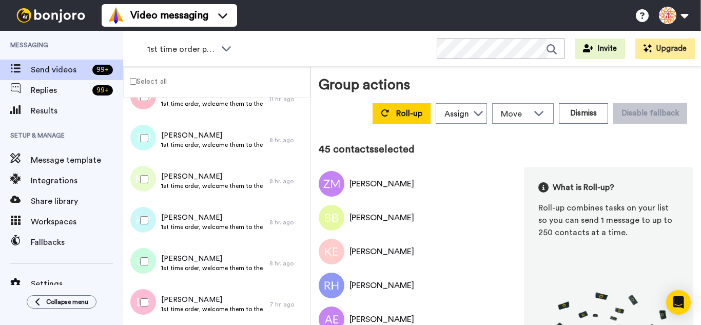
click at [150, 304] on div at bounding box center [142, 302] width 37 height 36
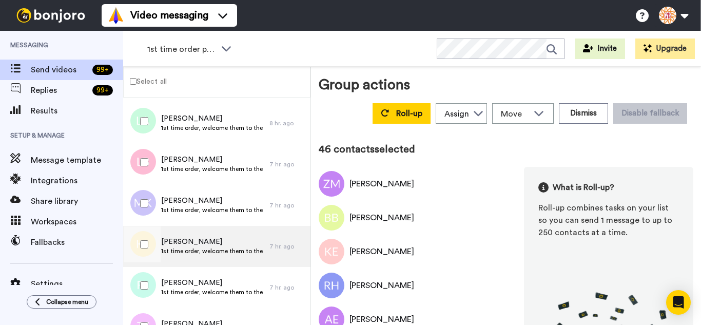
scroll to position [1846, 0]
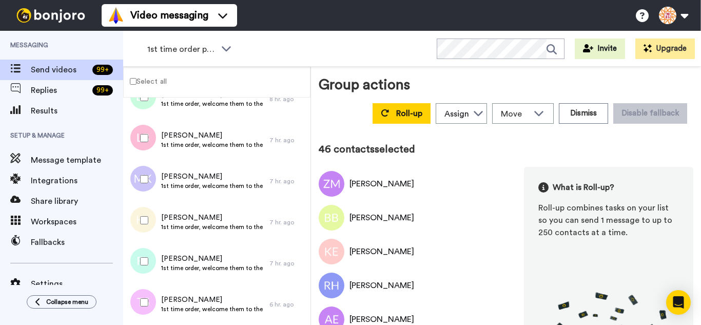
drag, startPoint x: 134, startPoint y: 178, endPoint x: 139, endPoint y: 206, distance: 28.6
click at [134, 180] on div at bounding box center [142, 179] width 37 height 36
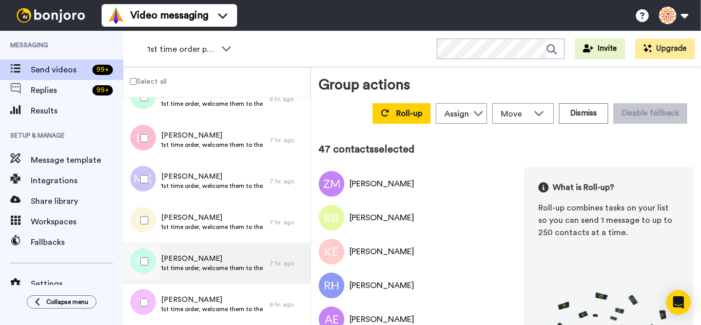
drag, startPoint x: 149, startPoint y: 260, endPoint x: 149, endPoint y: 281, distance: 21.6
click at [149, 265] on div at bounding box center [142, 261] width 37 height 36
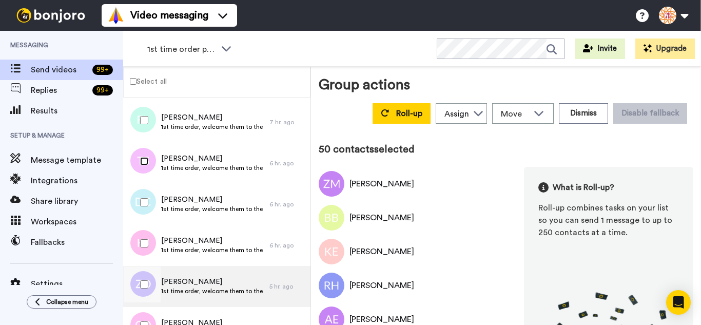
scroll to position [2051, 0]
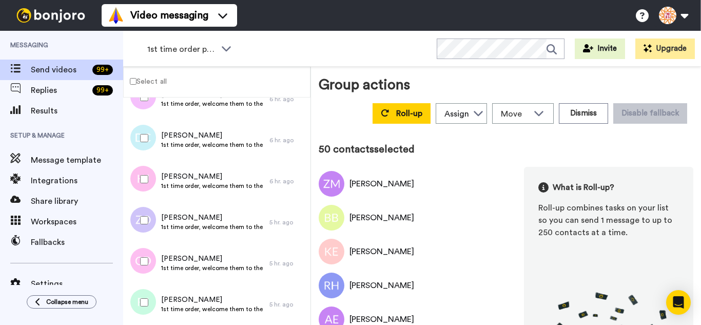
drag, startPoint x: 140, startPoint y: 130, endPoint x: 142, endPoint y: 169, distance: 39.1
click at [140, 133] on div at bounding box center [142, 138] width 37 height 36
drag, startPoint x: 146, startPoint y: 225, endPoint x: 143, endPoint y: 256, distance: 30.9
click at [143, 233] on div at bounding box center [142, 220] width 37 height 36
click at [144, 274] on div at bounding box center [142, 261] width 37 height 36
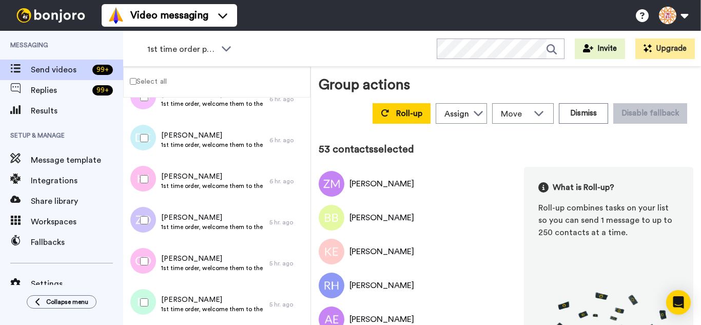
click at [145, 291] on div at bounding box center [142, 302] width 37 height 36
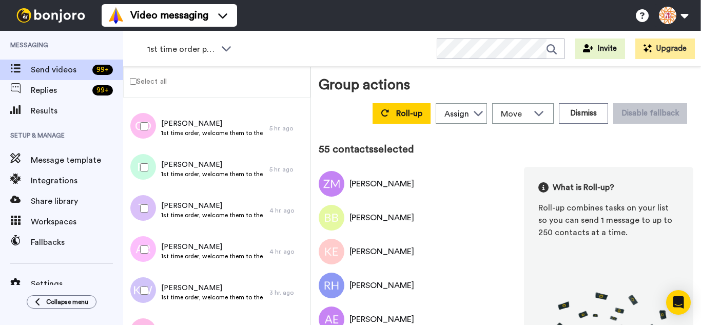
scroll to position [2205, 0]
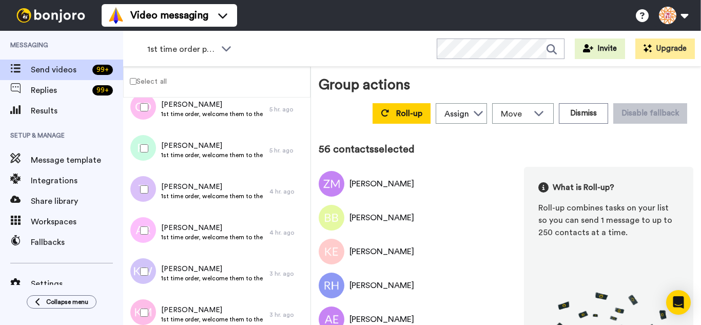
click at [149, 229] on div at bounding box center [142, 230] width 37 height 36
click at [151, 274] on div at bounding box center [142, 272] width 37 height 36
click at [145, 301] on div at bounding box center [142, 313] width 37 height 36
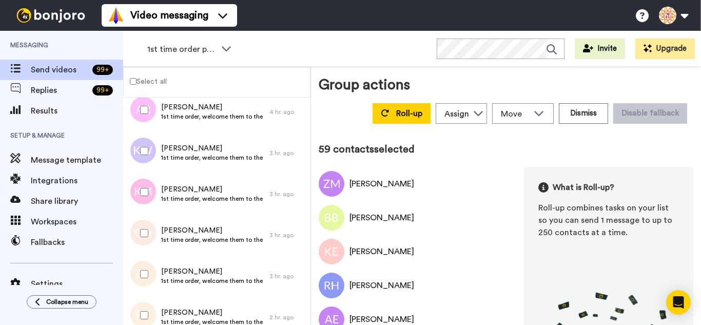
scroll to position [2359, 0]
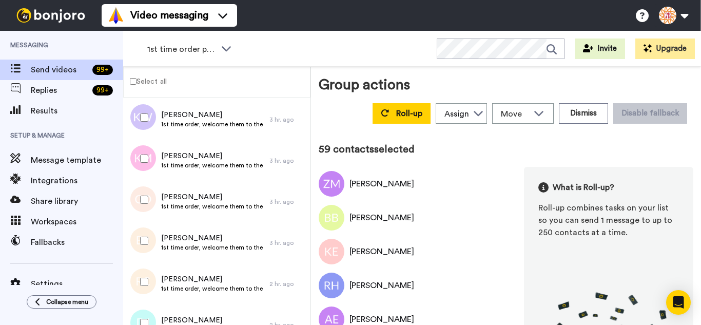
click at [139, 197] on div at bounding box center [142, 200] width 37 height 36
click at [137, 230] on div at bounding box center [142, 241] width 37 height 36
click at [143, 275] on div at bounding box center [142, 282] width 37 height 36
click at [147, 297] on div at bounding box center [142, 282] width 37 height 36
click at [144, 277] on div at bounding box center [142, 282] width 37 height 36
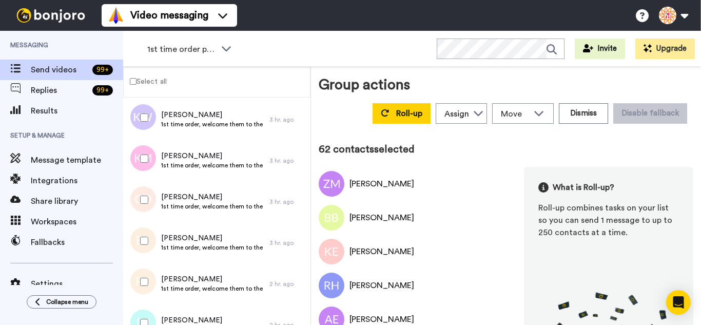
click at [138, 282] on div at bounding box center [142, 282] width 37 height 36
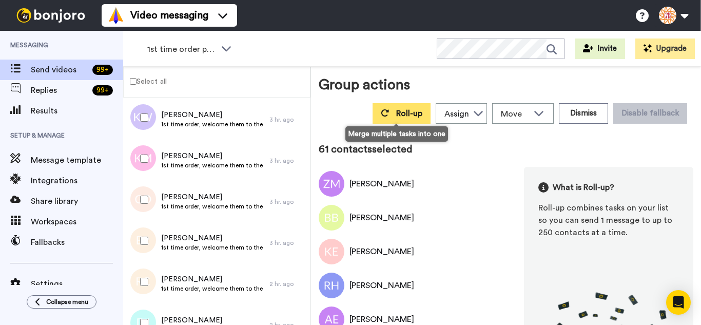
click at [397, 106] on button "Roll-up" at bounding box center [402, 113] width 58 height 21
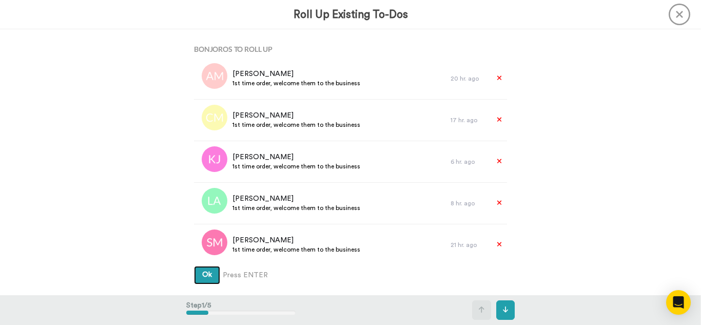
click at [194, 266] on button "Ok" at bounding box center [207, 275] width 26 height 18
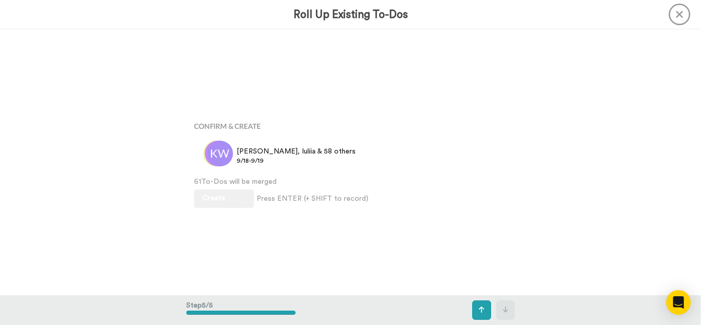
scroll to position [1062, 0]
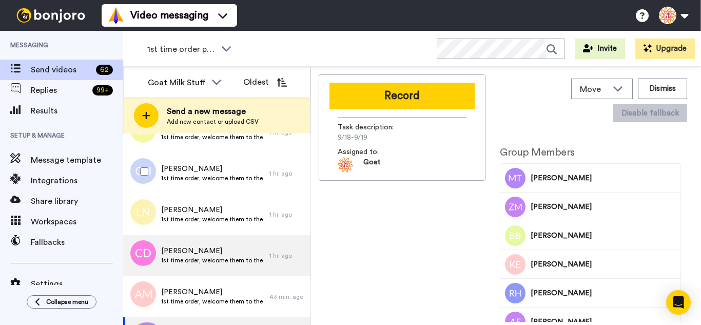
scroll to position [270, 0]
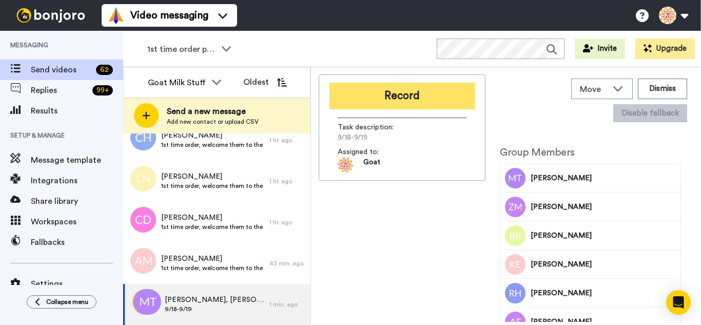
click at [400, 98] on button "Record" at bounding box center [401, 96] width 145 height 27
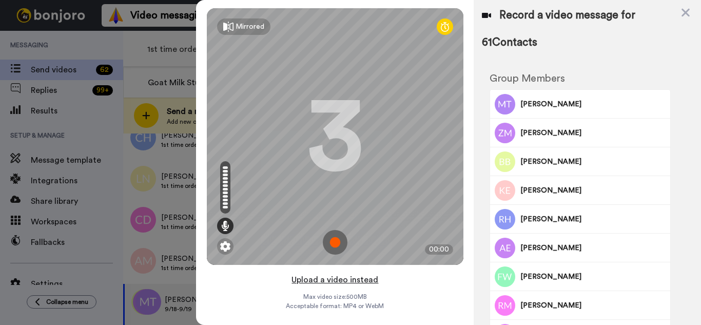
click at [367, 281] on button "Upload a video instead" at bounding box center [334, 279] width 93 height 13
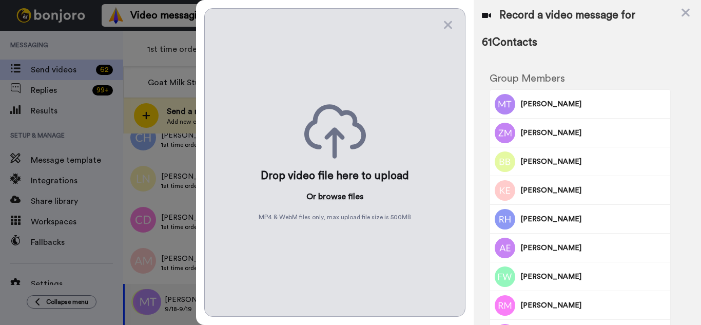
click at [326, 197] on button "browse" at bounding box center [332, 196] width 28 height 12
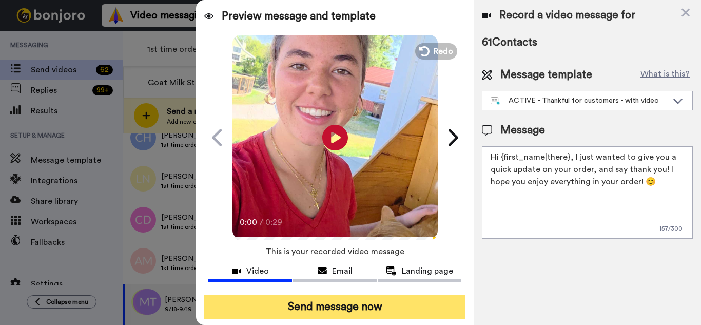
click at [322, 304] on button "Send message now" at bounding box center [334, 307] width 261 height 24
